Goal: Task Accomplishment & Management: Manage account settings

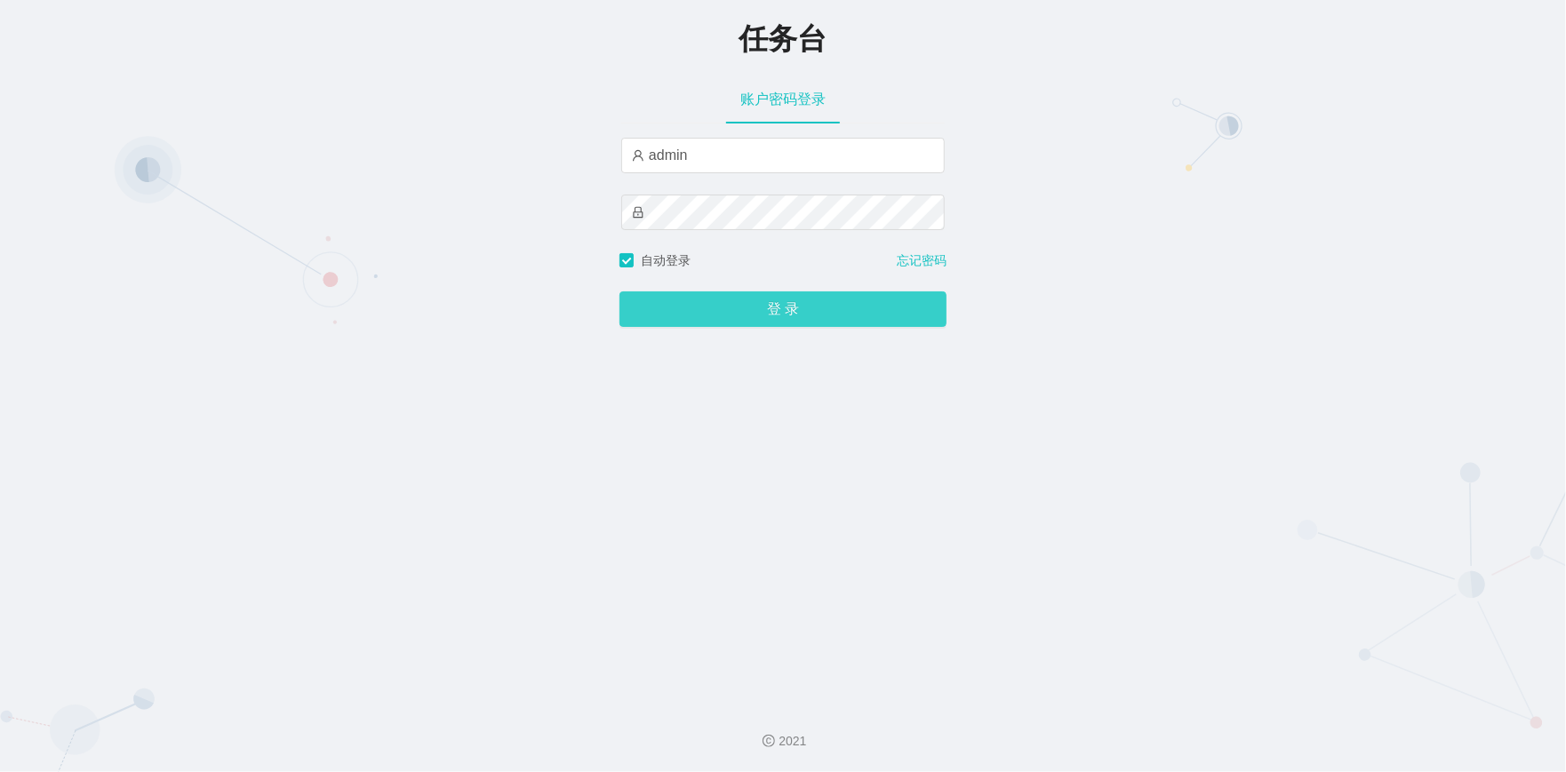
click at [762, 327] on button "登 录" at bounding box center [783, 310] width 327 height 36
click at [464, 377] on div "任务台 账户密码登录 admin 自动登录 忘记密码 登 录" at bounding box center [783, 345] width 1566 height 690
click at [762, 307] on button "登 录" at bounding box center [783, 310] width 327 height 36
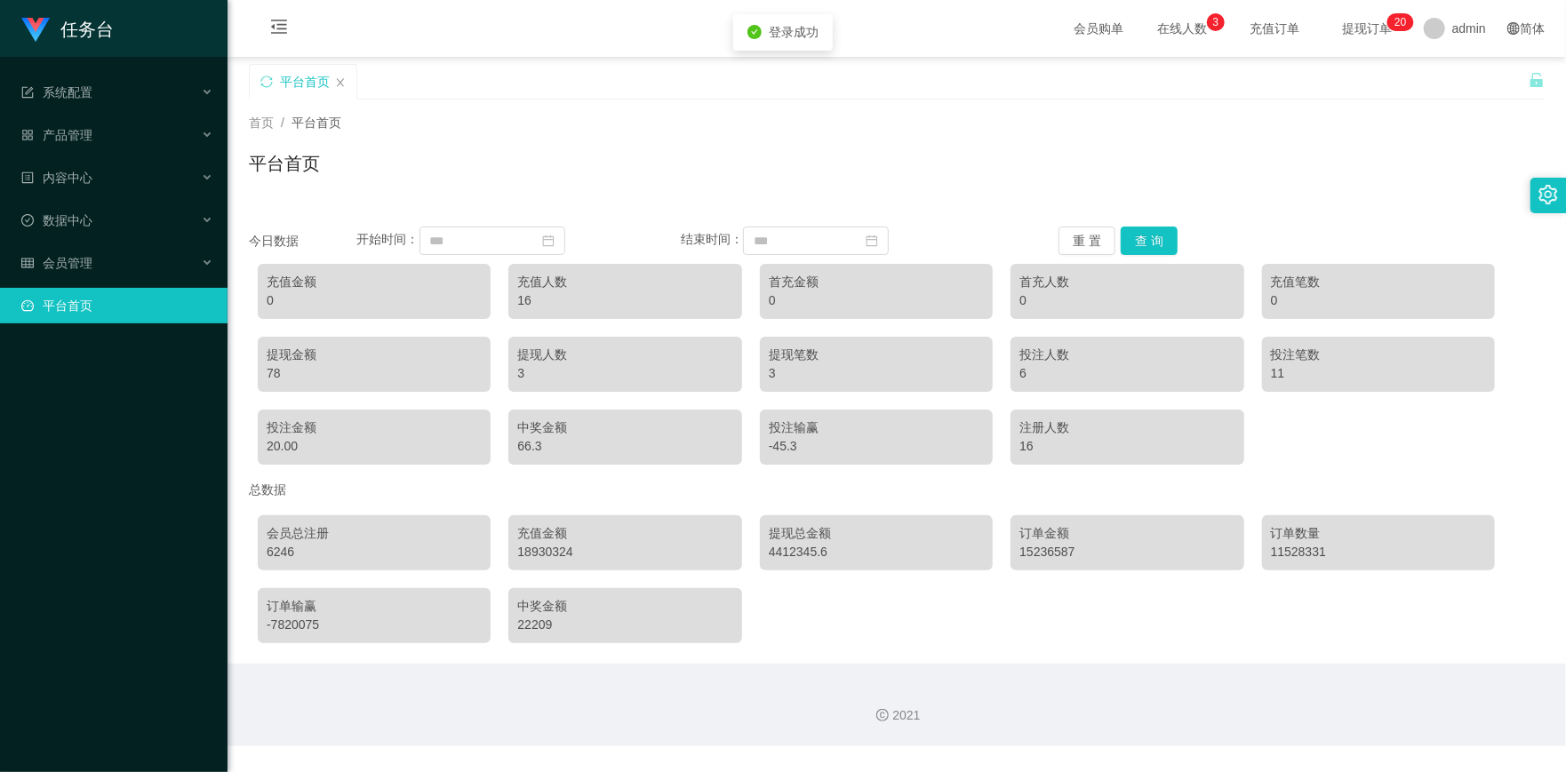
click at [860, 154] on div "平台首页" at bounding box center [897, 170] width 1296 height 41
click at [1309, 180] on div "平台首页" at bounding box center [897, 170] width 1296 height 41
click at [197, 262] on div "会员管理" at bounding box center [114, 263] width 228 height 36
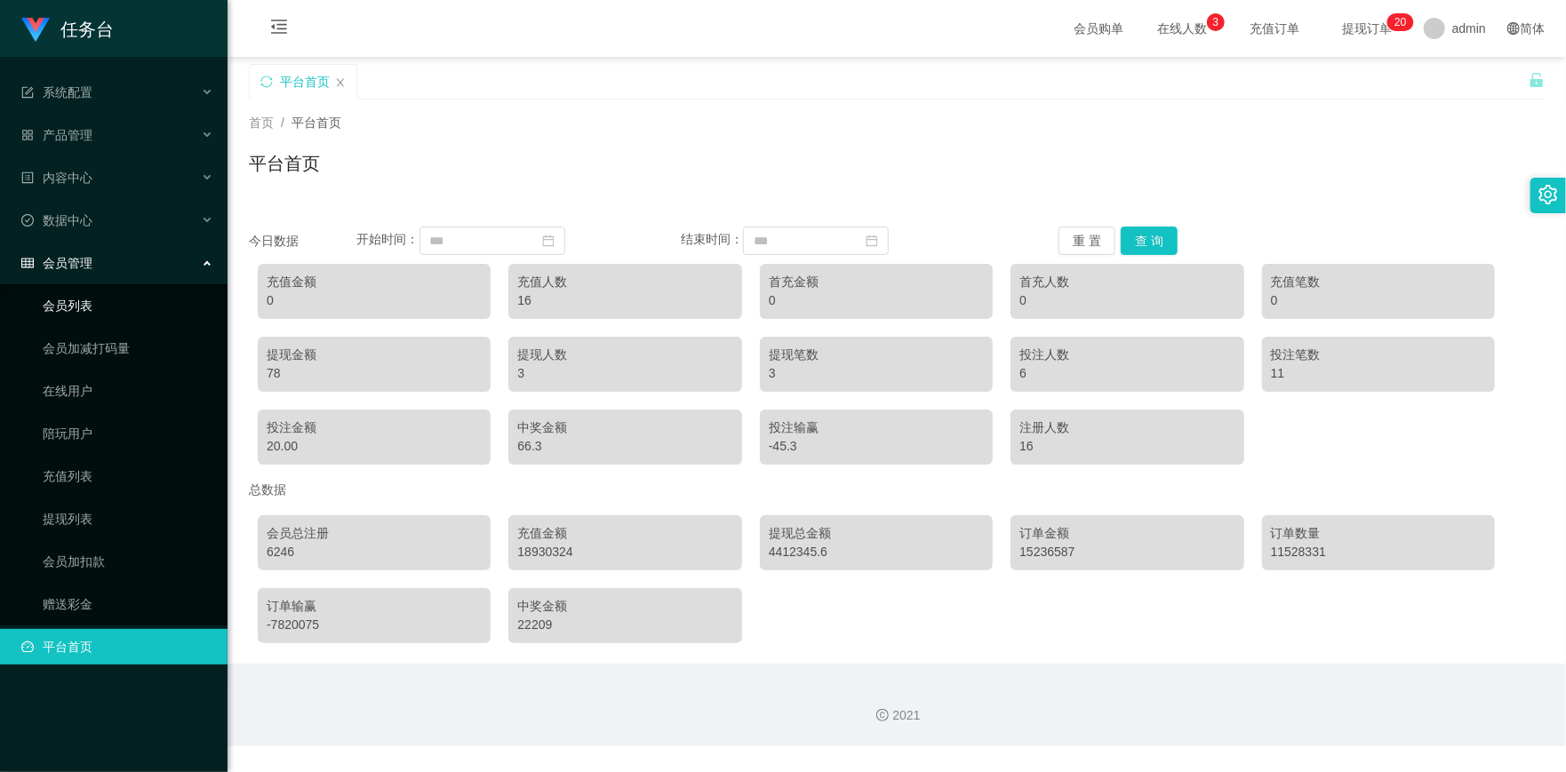
click at [76, 310] on link "会员列表" at bounding box center [128, 306] width 171 height 36
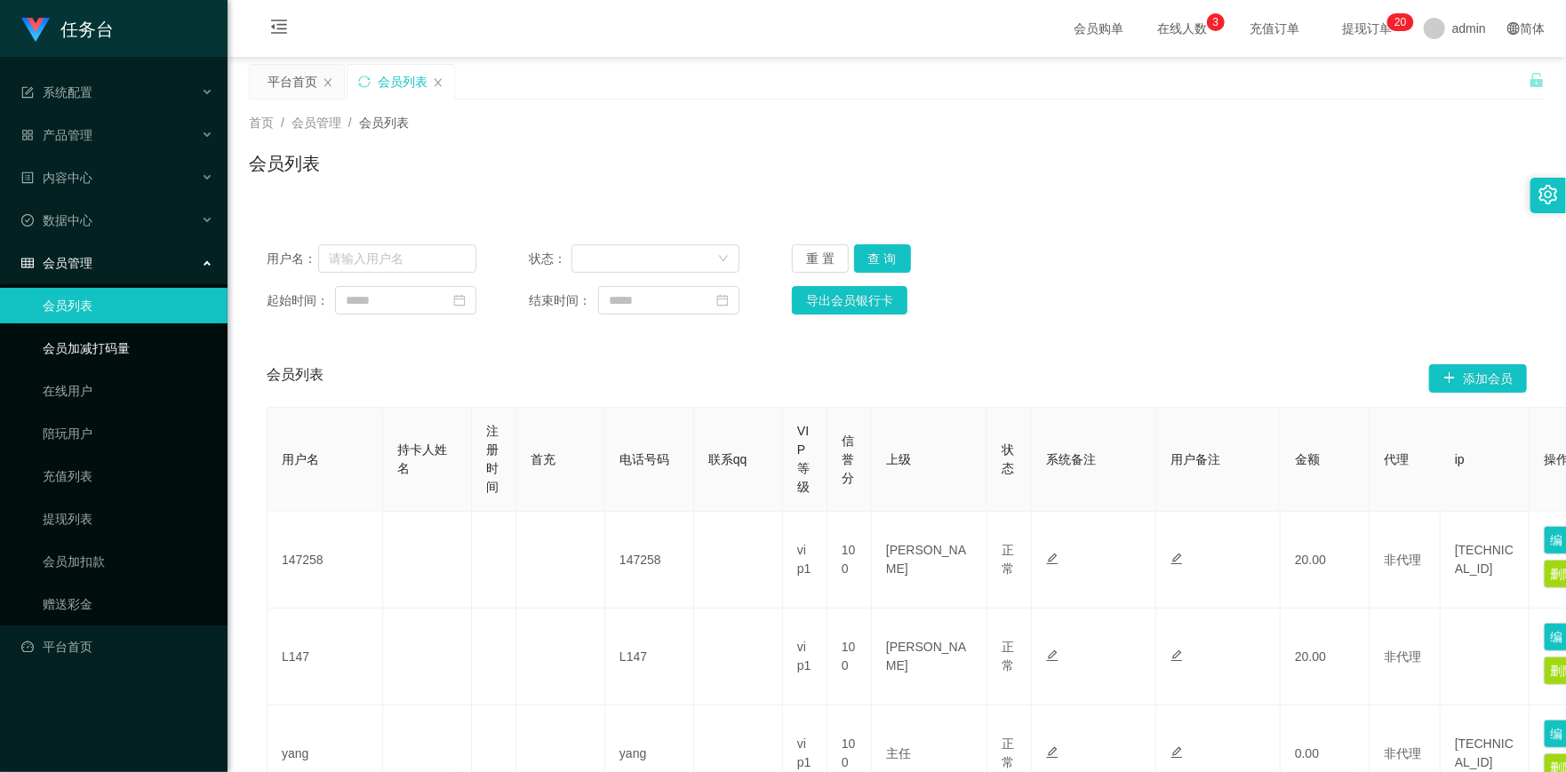
click at [69, 356] on link "会员加减打码量" at bounding box center [128, 349] width 171 height 36
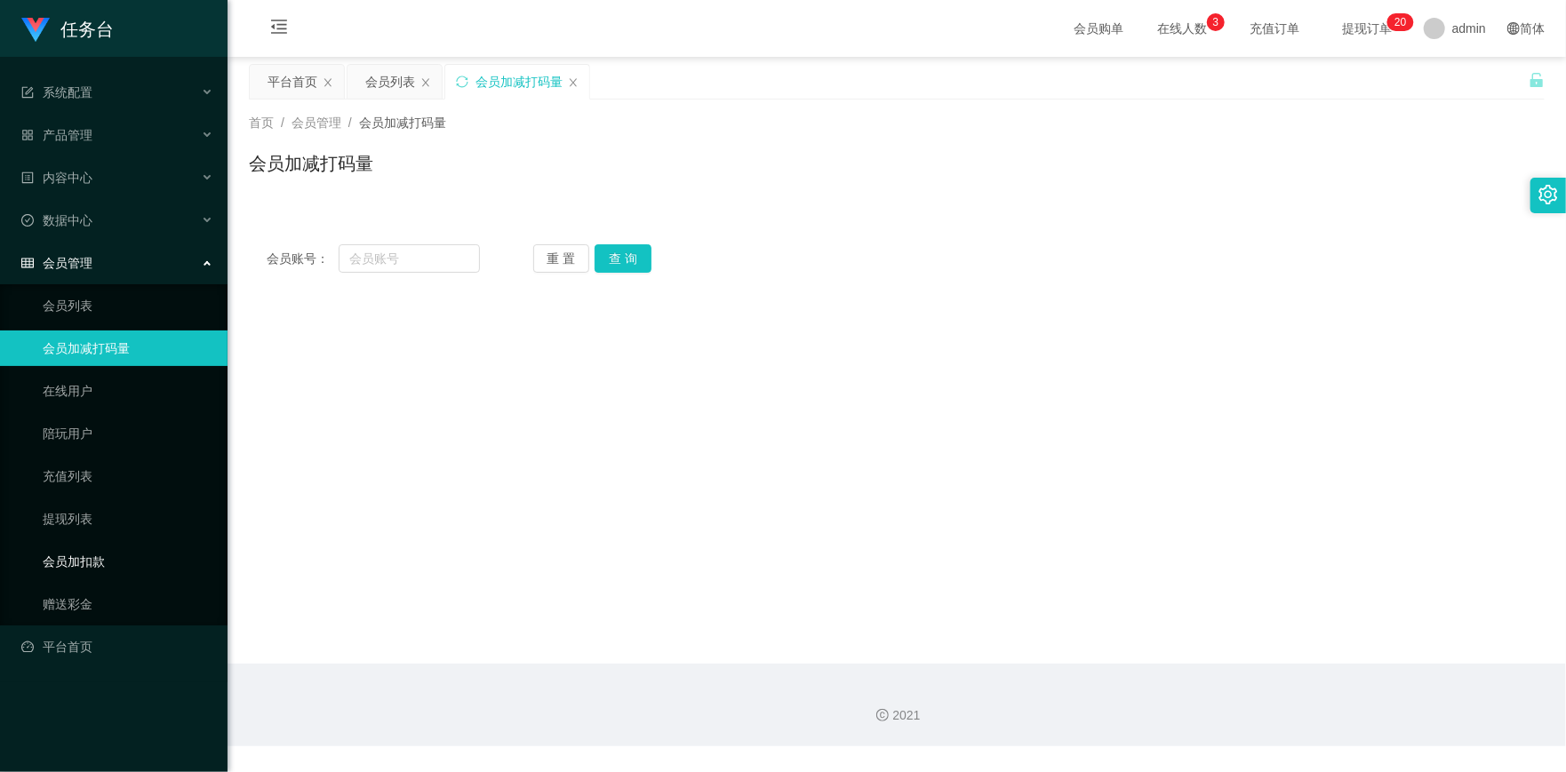
click at [81, 564] on link "会员加扣款" at bounding box center [128, 562] width 171 height 36
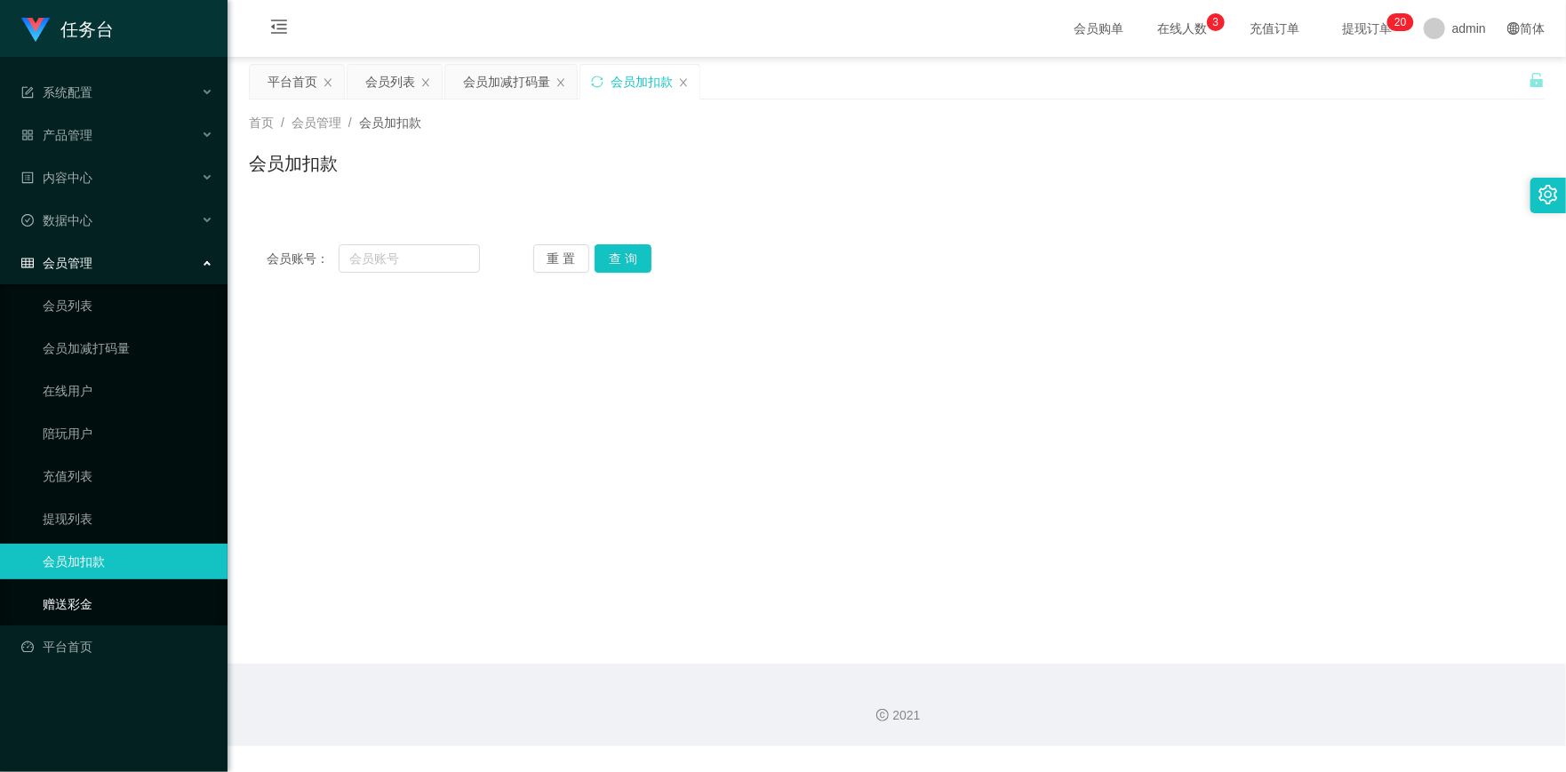
click at [73, 608] on link "赠送彩金" at bounding box center [128, 605] width 171 height 36
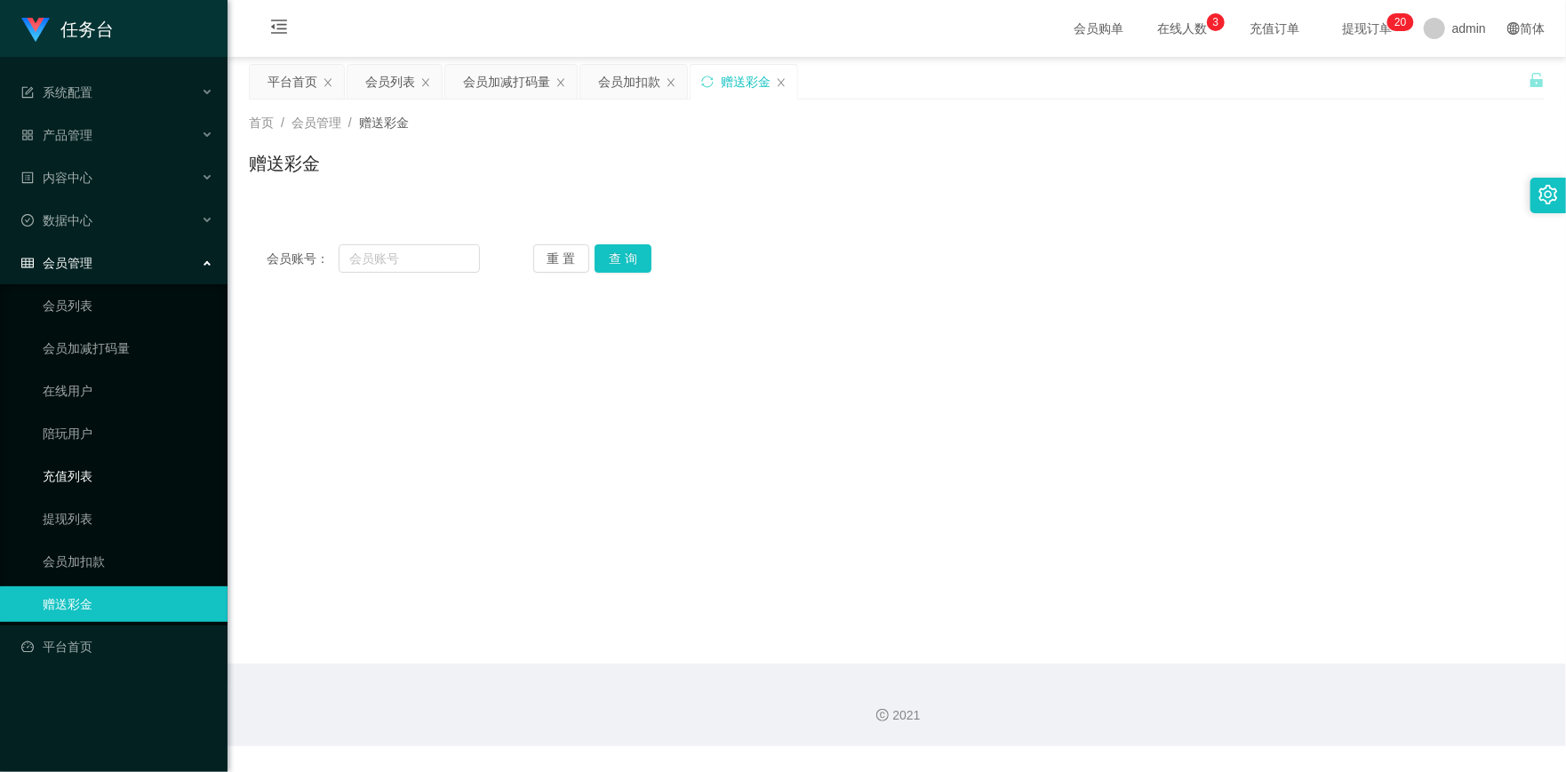
click at [71, 477] on link "充值列表" at bounding box center [128, 477] width 171 height 36
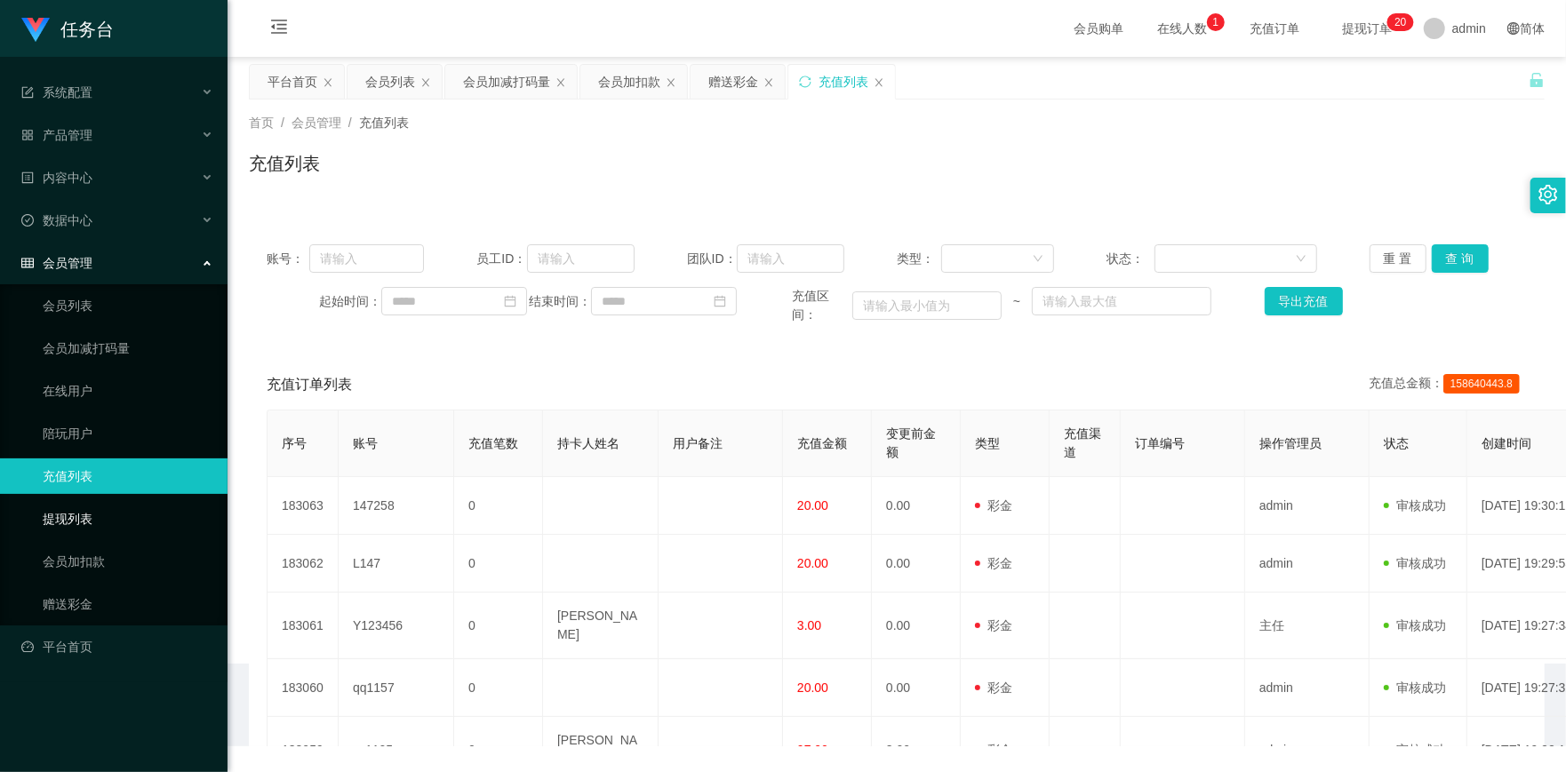
click at [74, 514] on link "提现列表" at bounding box center [128, 519] width 171 height 36
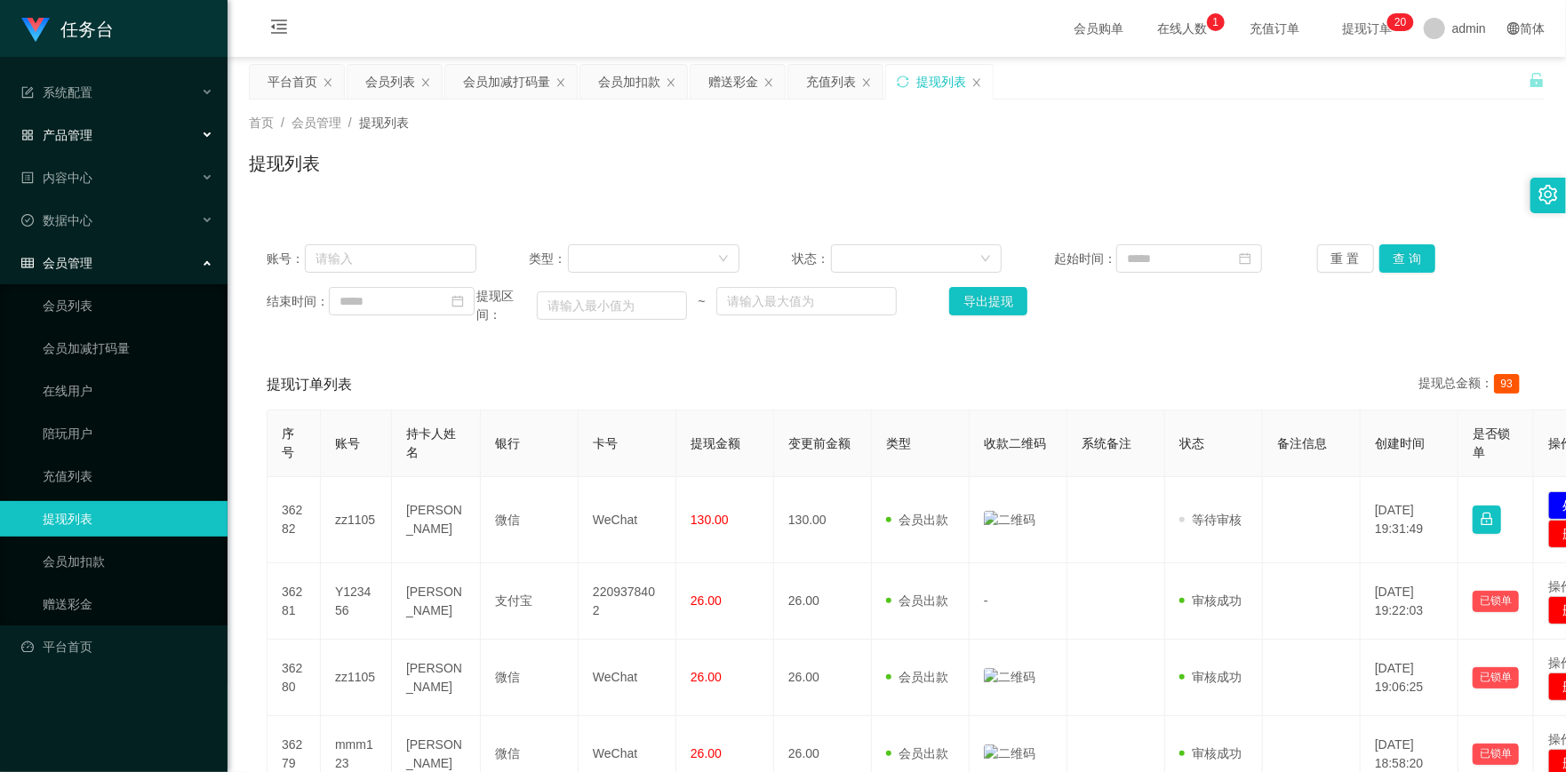
click at [206, 135] on icon at bounding box center [208, 135] width 9 height 0
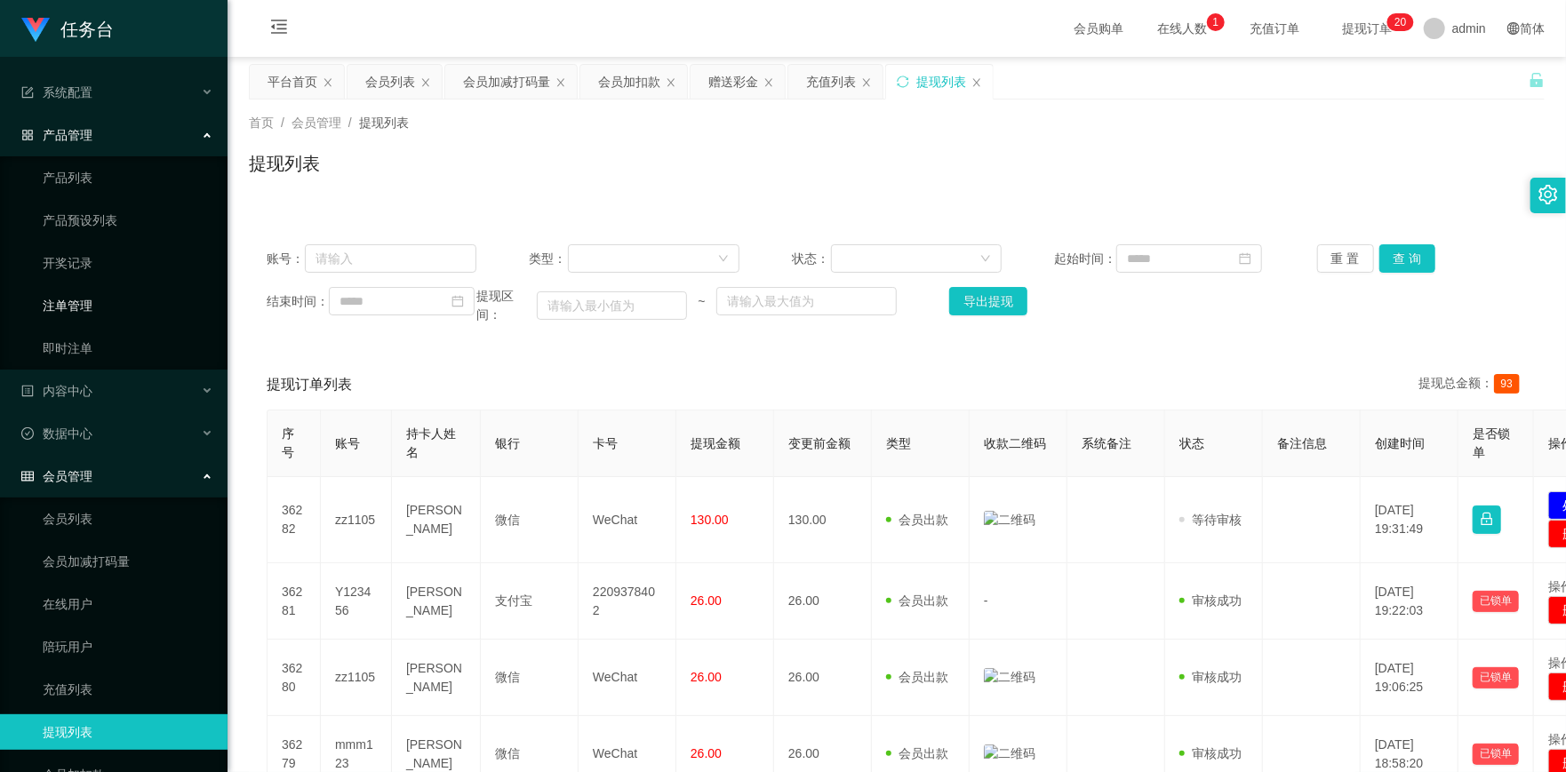
click at [85, 308] on link "注单管理" at bounding box center [128, 306] width 171 height 36
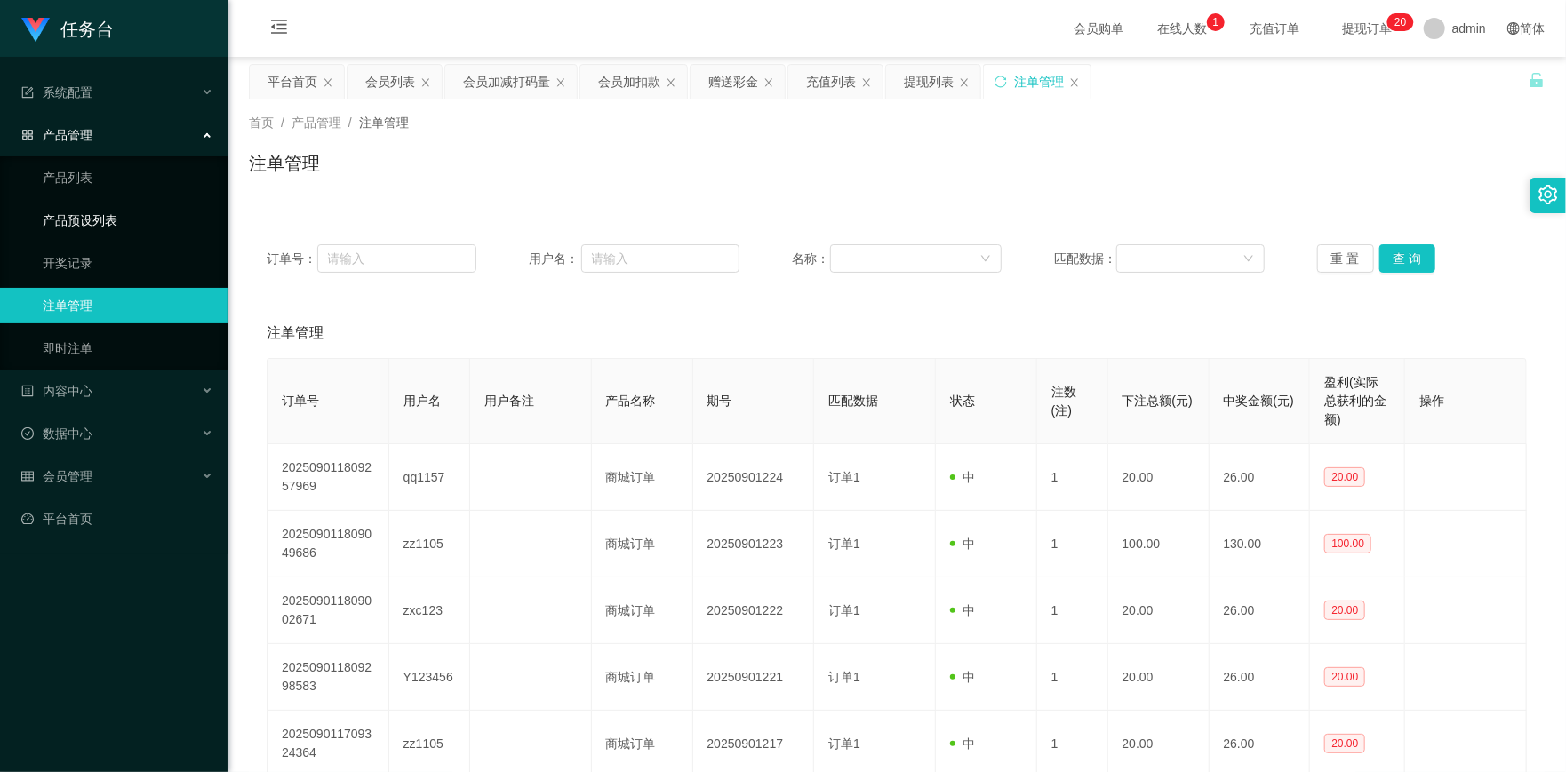
click at [84, 225] on link "产品预设列表" at bounding box center [128, 221] width 171 height 36
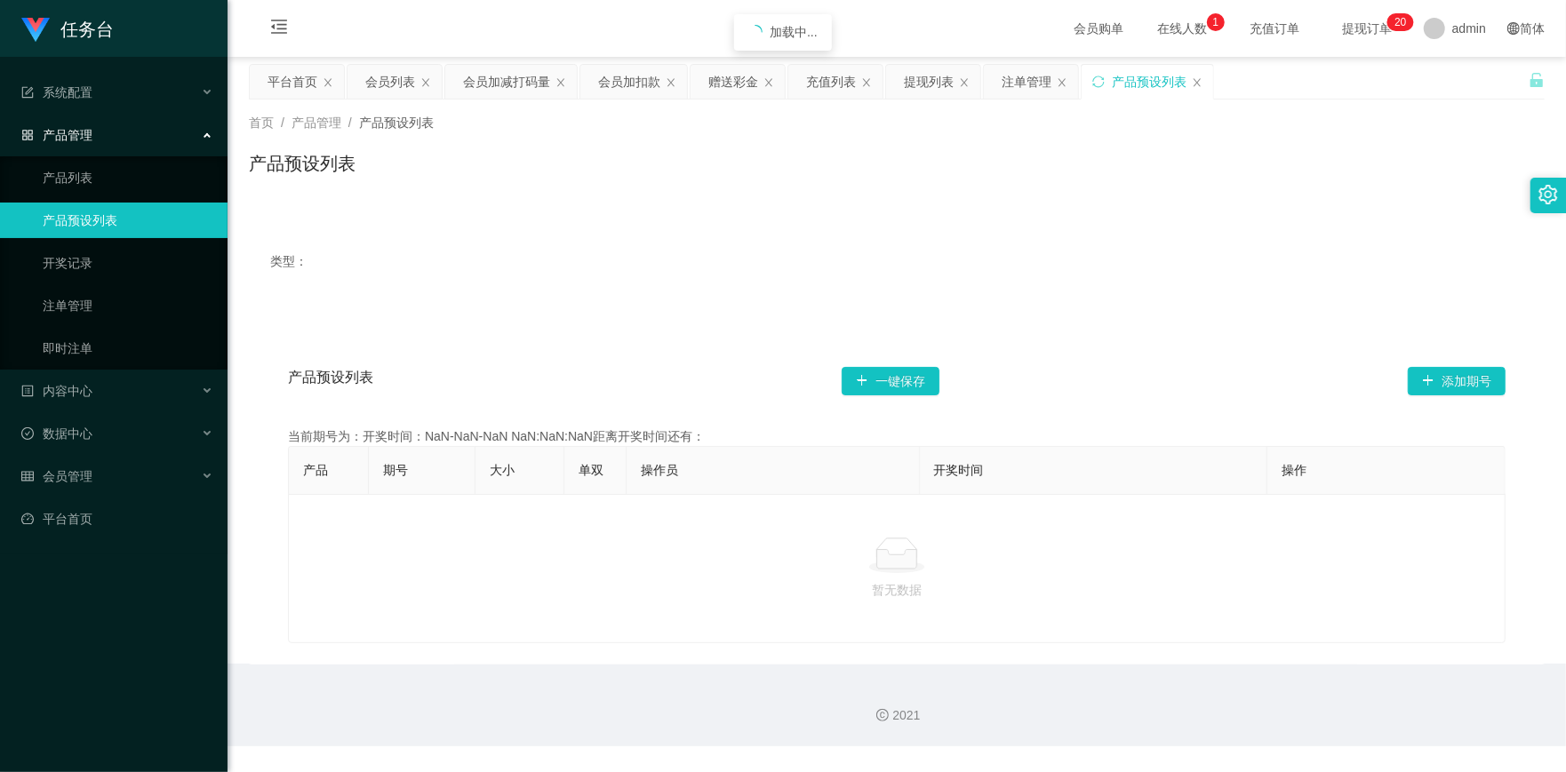
click at [1099, 158] on div "产品预设列表" at bounding box center [897, 170] width 1296 height 41
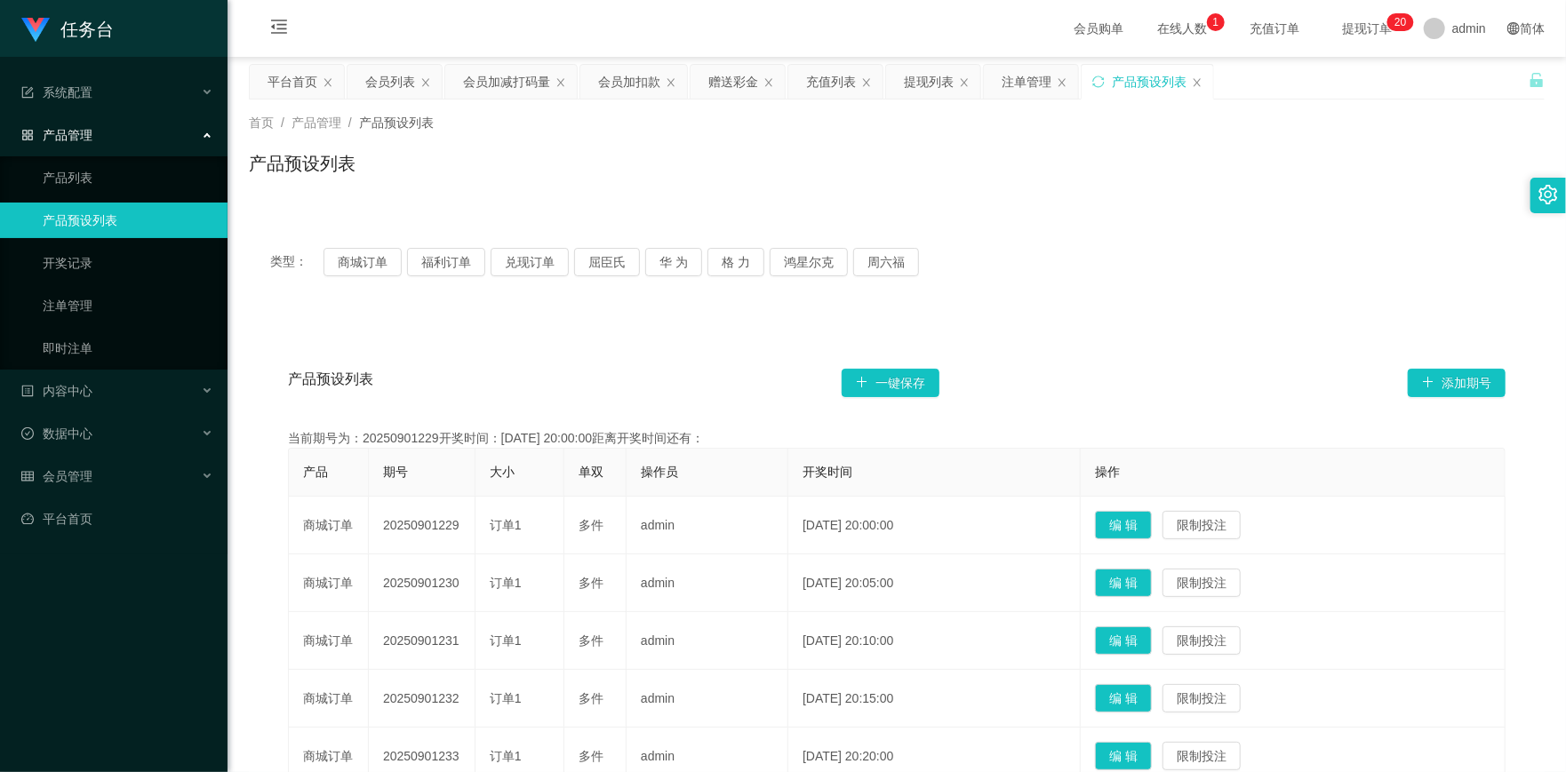
click at [1225, 163] on div "产品预设列表" at bounding box center [897, 170] width 1296 height 41
click at [397, 90] on div "会员列表" at bounding box center [390, 82] width 50 height 34
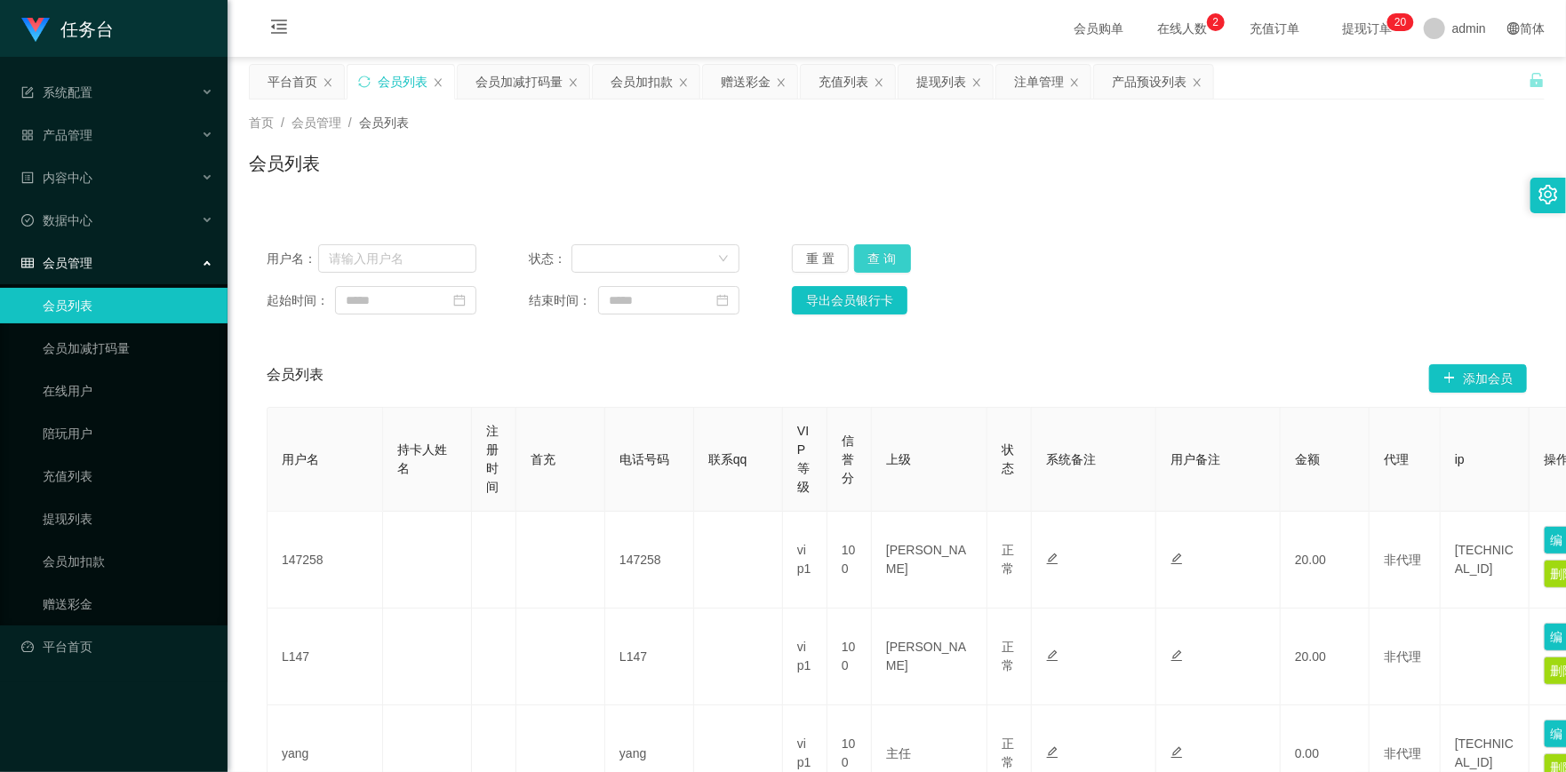
click at [894, 263] on button "查 询" at bounding box center [882, 258] width 57 height 28
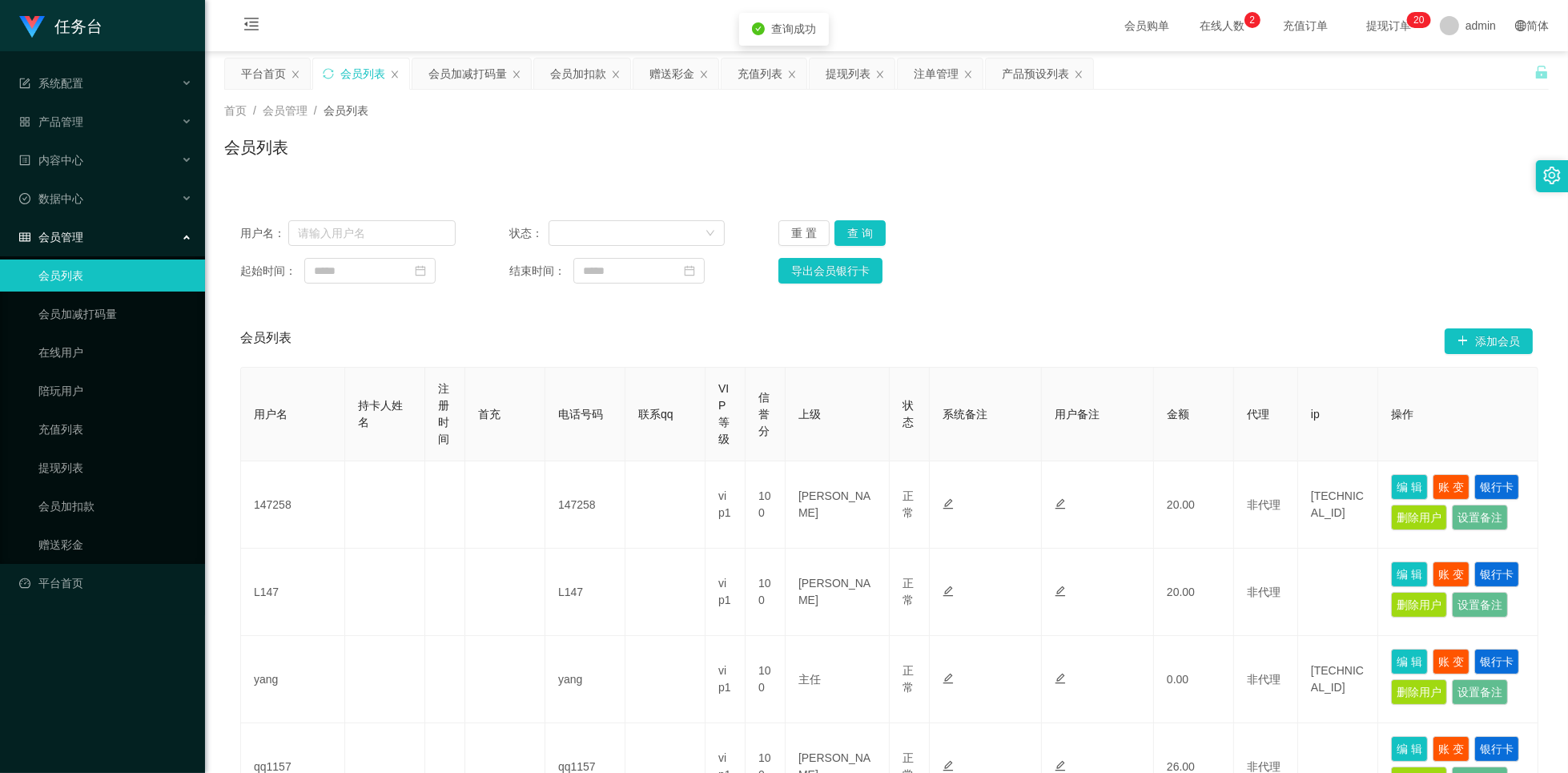
click at [1105, 227] on div "用户名： 状态： 重 置 查 询" at bounding box center [887, 232] width 1293 height 25
click at [1410, 65] on icon "图标: unlock" at bounding box center [1542, 72] width 14 height 14
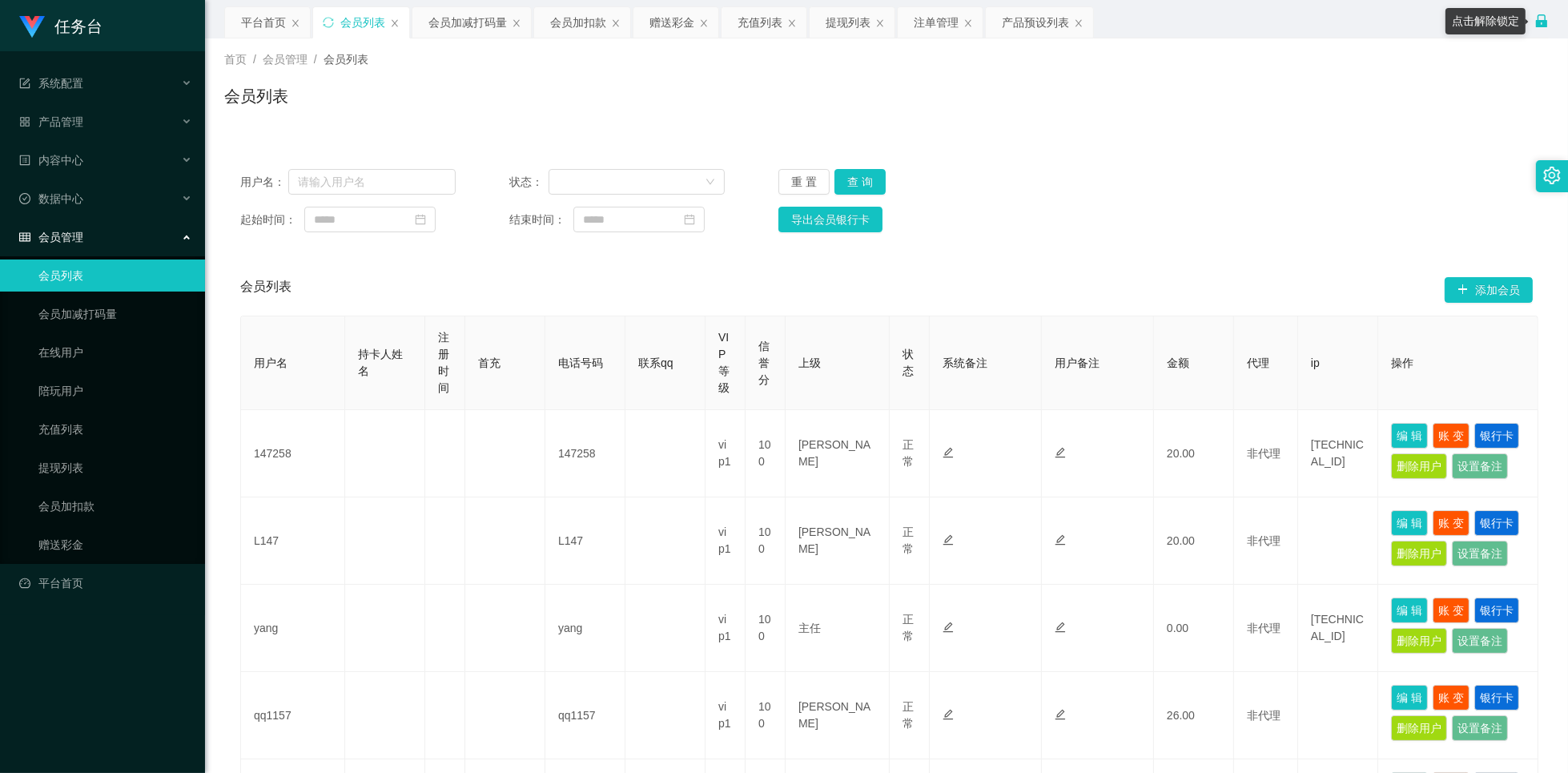
click at [1078, 124] on div "首页 / 会员管理 / 会员列表 / 会员列表" at bounding box center [887, 86] width 1363 height 95
